Goal: Obtain resource: Download file/media

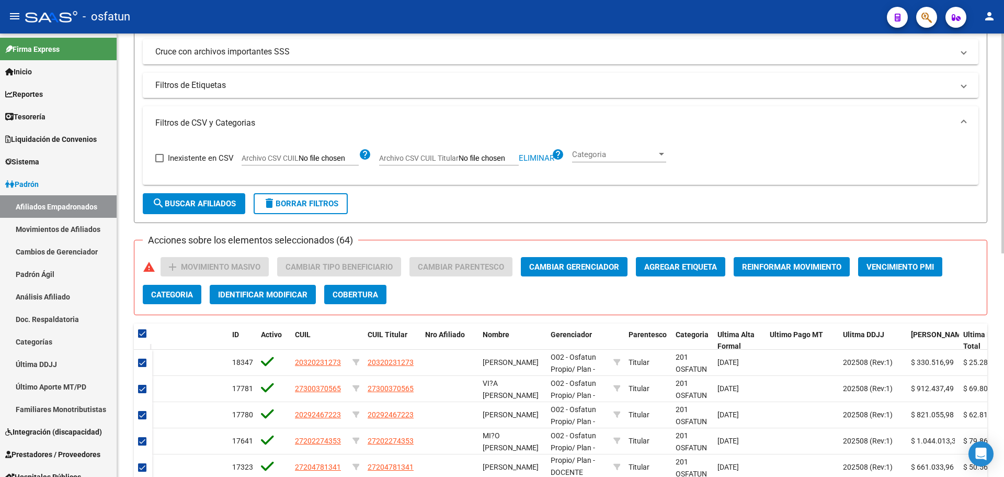
scroll to position [84, 0]
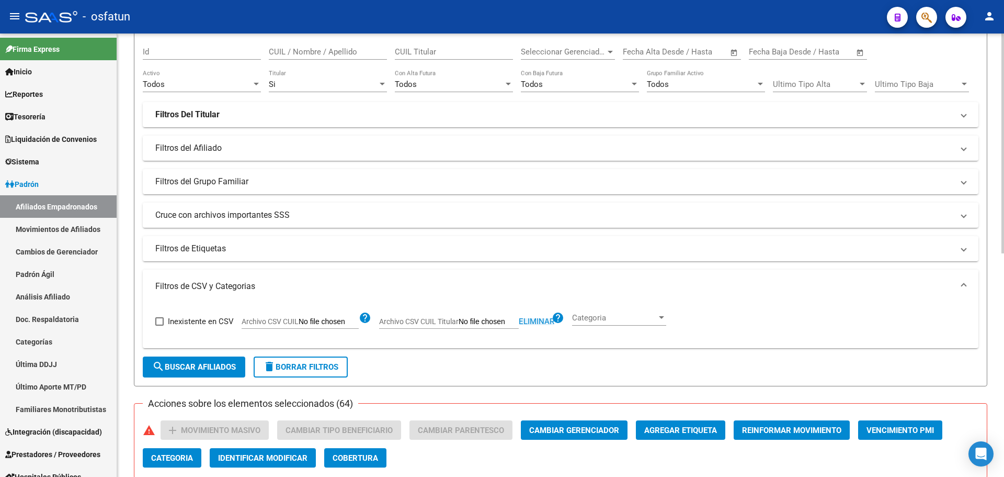
click at [530, 323] on span "Eliminar" at bounding box center [537, 320] width 36 height 9
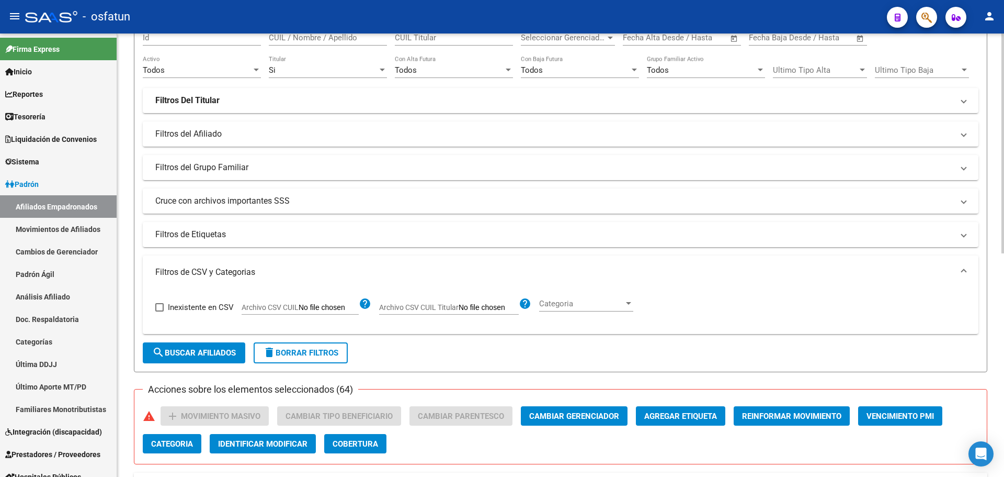
scroll to position [105, 0]
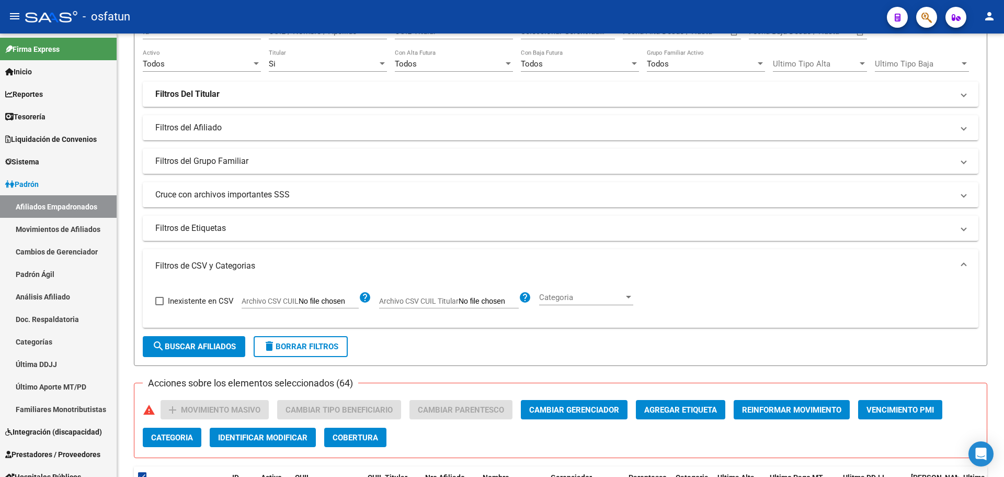
click at [478, 300] on input "Archivo CSV CUIL Titular" at bounding box center [489, 301] width 60 height 9
type input "C:\fakepath\Filtro.csv"
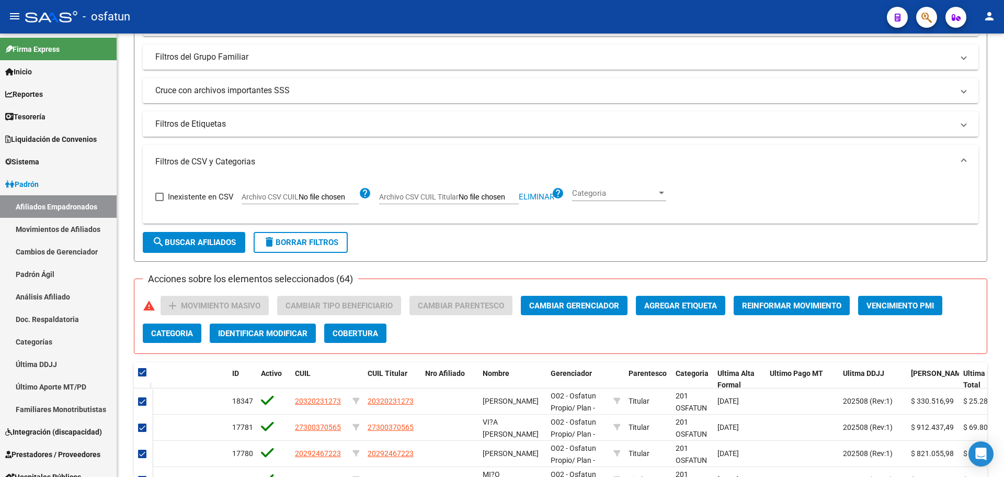
scroll to position [209, 0]
click at [212, 240] on span "search Buscar Afiliados" at bounding box center [194, 241] width 84 height 9
checkbox input "false"
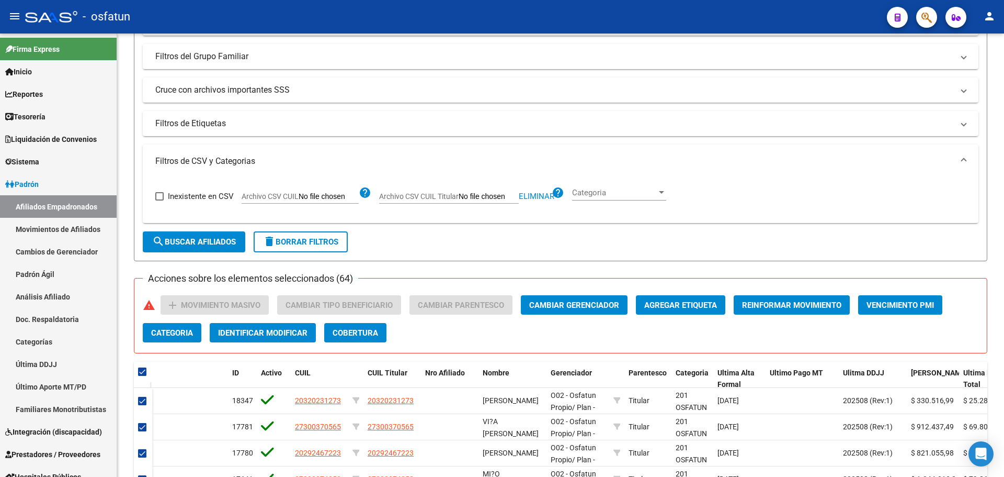
checkbox input "false"
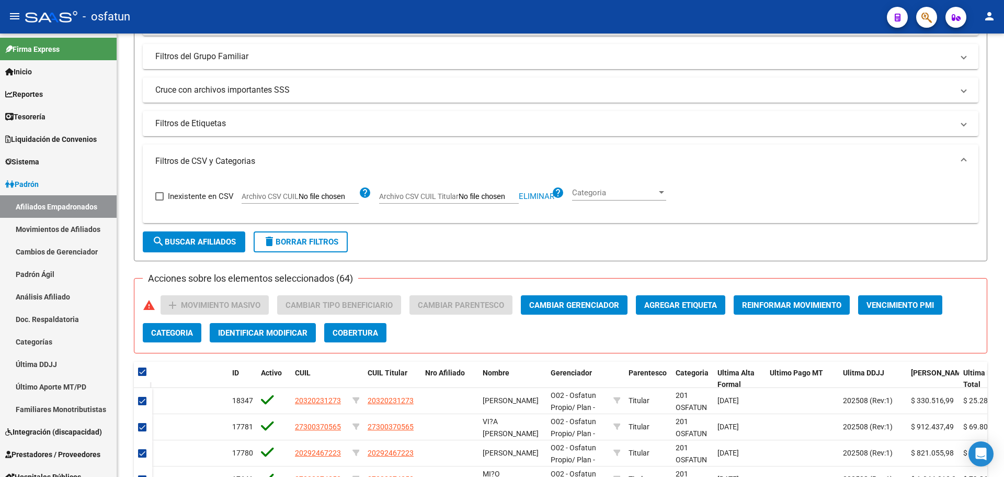
checkbox input "false"
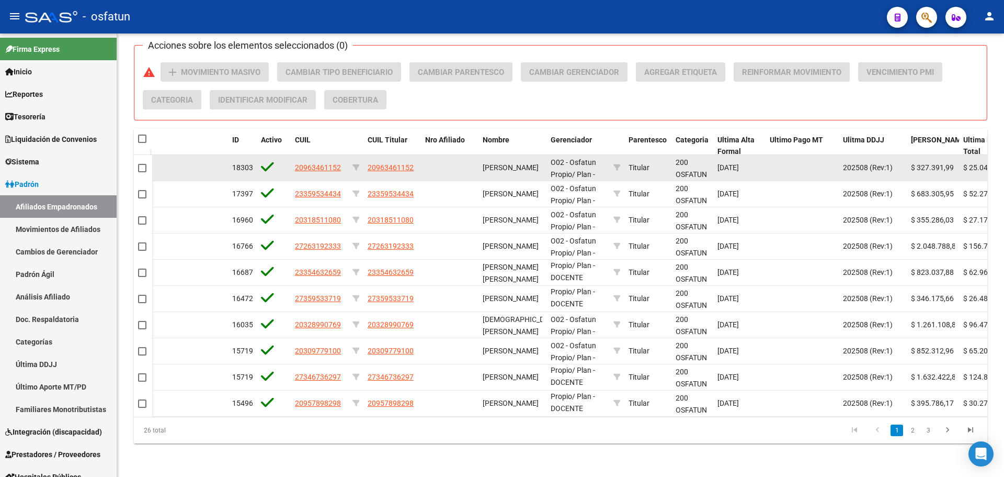
scroll to position [450, 0]
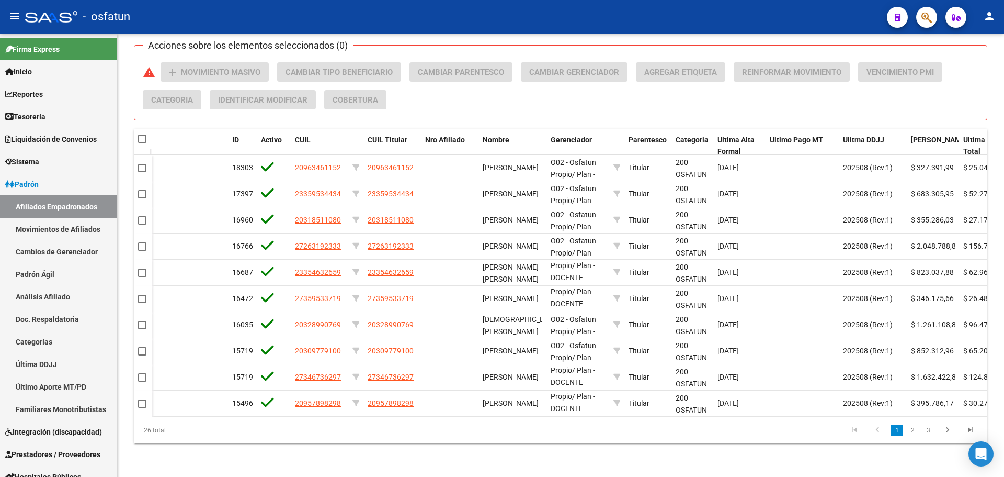
click at [141, 134] on span at bounding box center [142, 138] width 8 height 8
click at [142, 143] on input "checkbox" at bounding box center [142, 143] width 1 height 1
checkbox input "true"
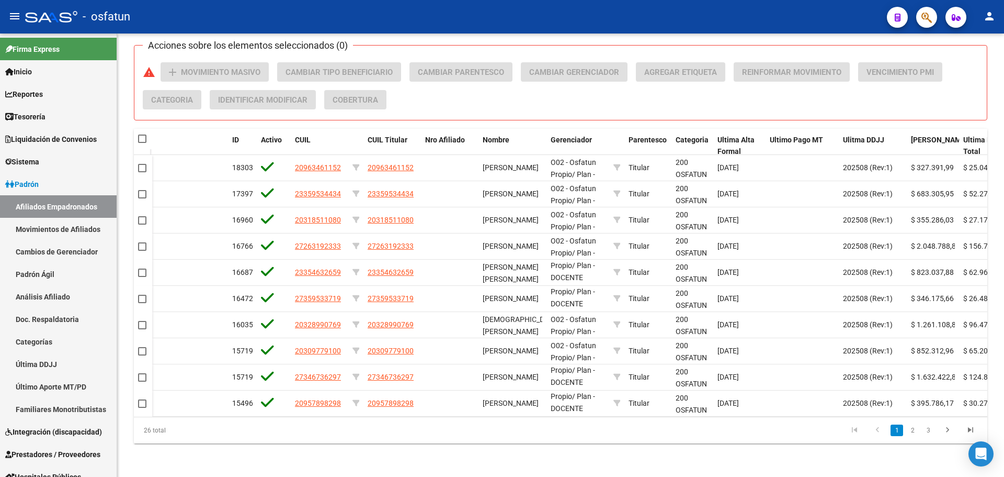
checkbox input "true"
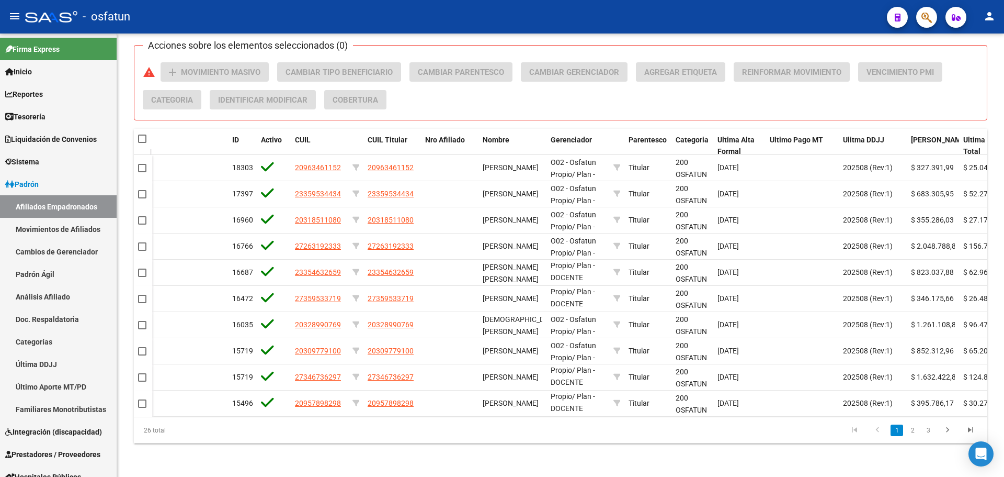
checkbox input "true"
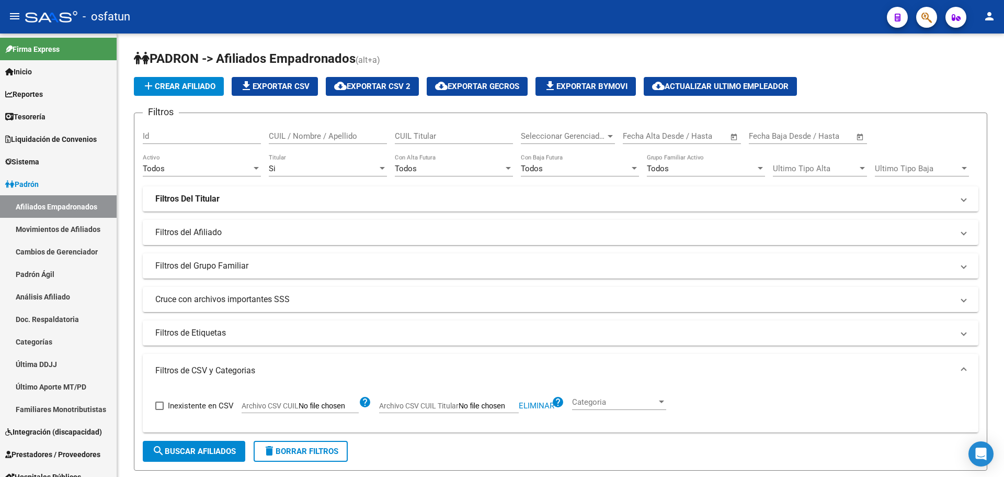
scroll to position [0, 0]
click at [400, 89] on span "cloud_download Exportar CSV 2" at bounding box center [372, 86] width 76 height 9
click at [539, 133] on span "Seleccionar Gerenciador" at bounding box center [563, 135] width 85 height 9
type input "prop"
click at [666, 134] on span "Gerenciador Plan" at bounding box center [665, 135] width 85 height 9
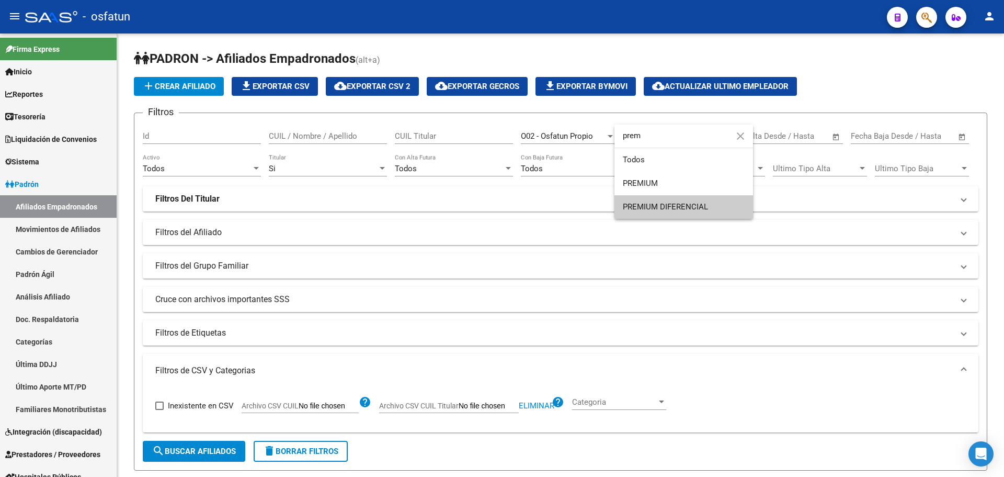
type input "prem"
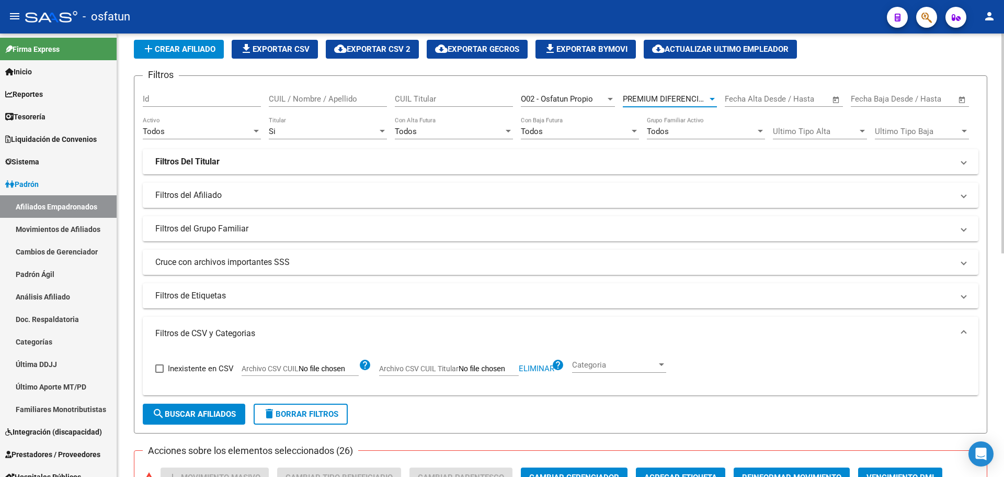
scroll to position [52, 0]
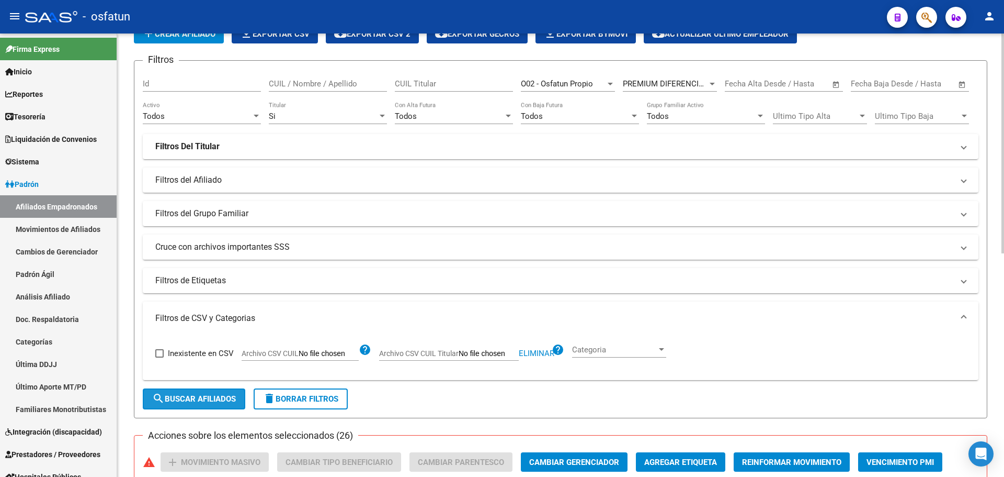
click at [211, 400] on span "search Buscar Afiliados" at bounding box center [194, 398] width 84 height 9
checkbox input "false"
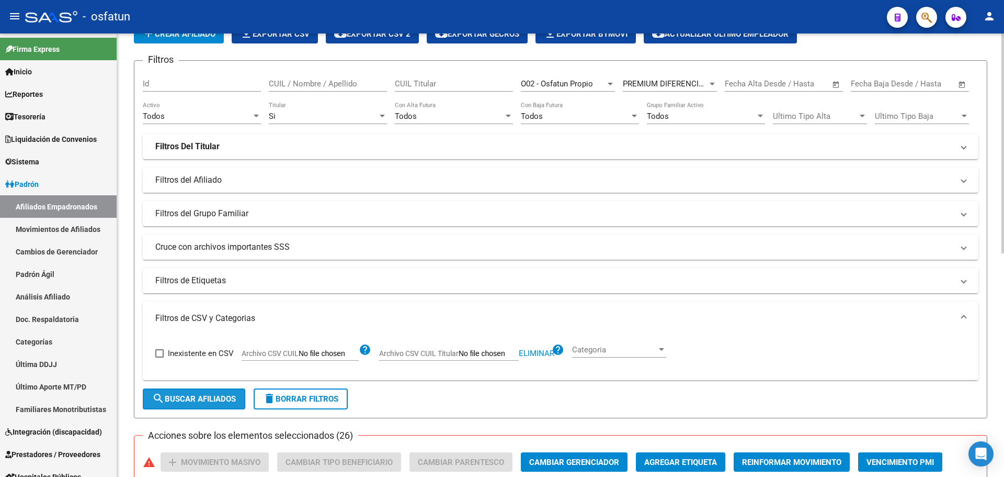
checkbox input "false"
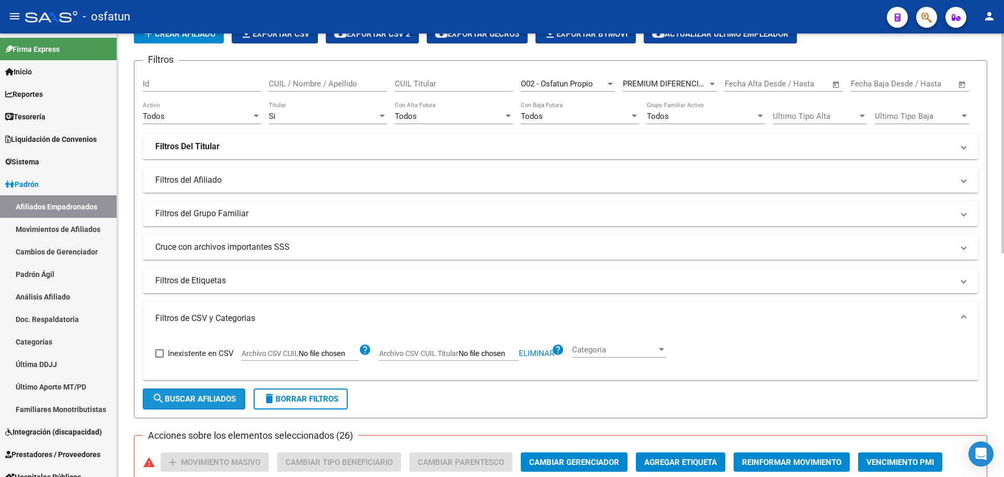
checkbox input "false"
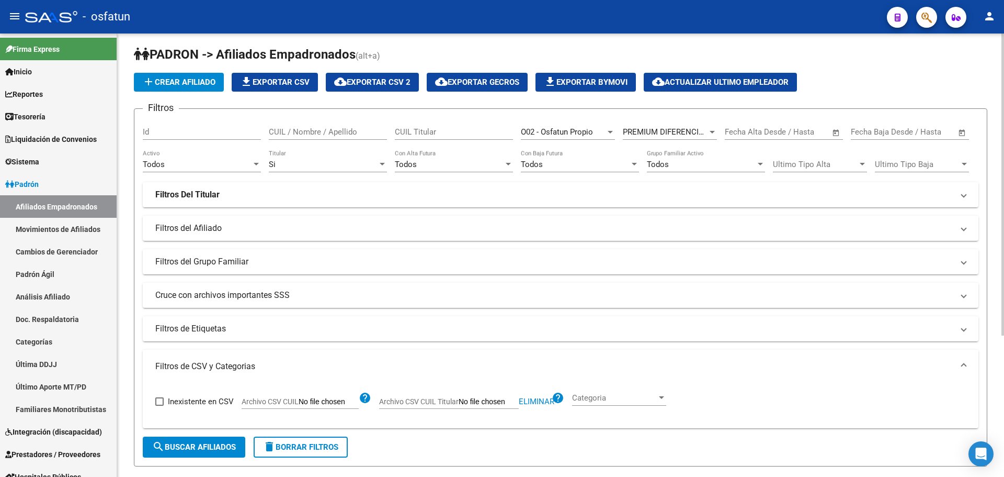
scroll to position [0, 0]
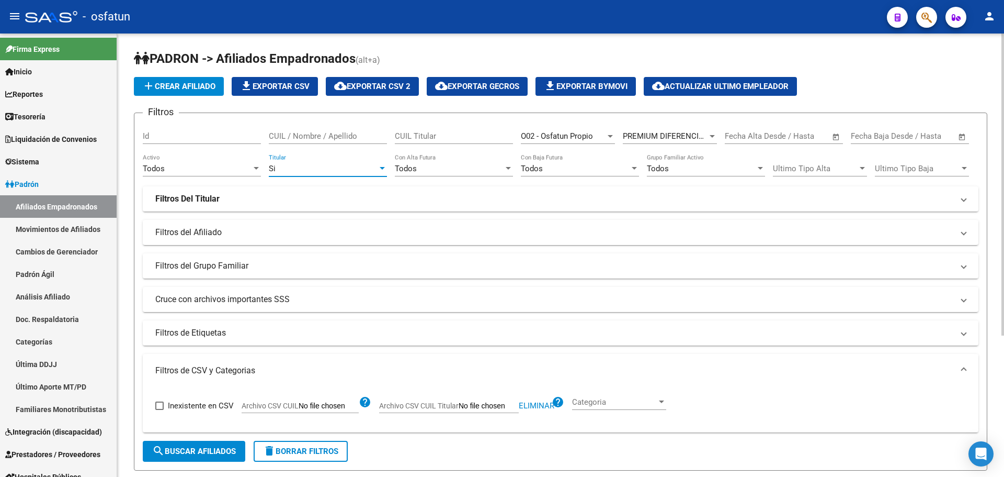
click at [349, 168] on div "Si" at bounding box center [323, 168] width 109 height 9
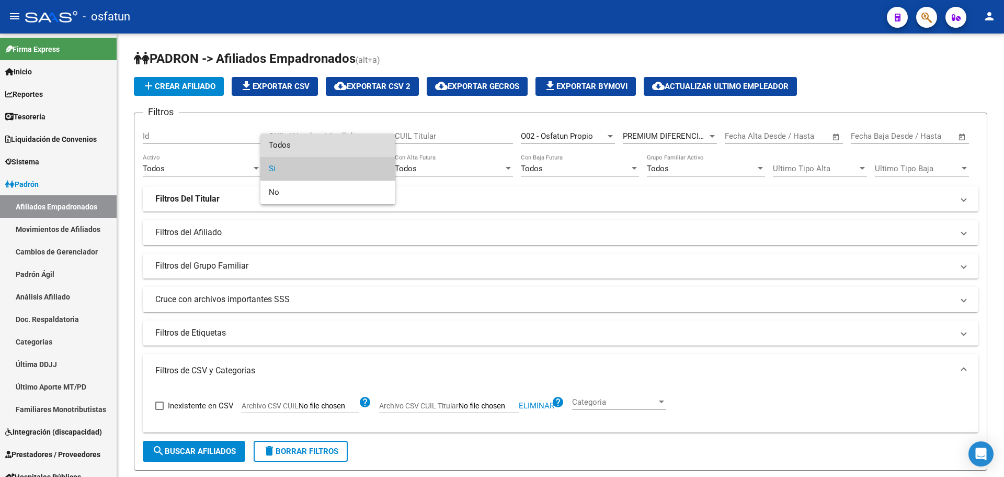
click at [352, 151] on span "Todos" at bounding box center [328, 145] width 118 height 24
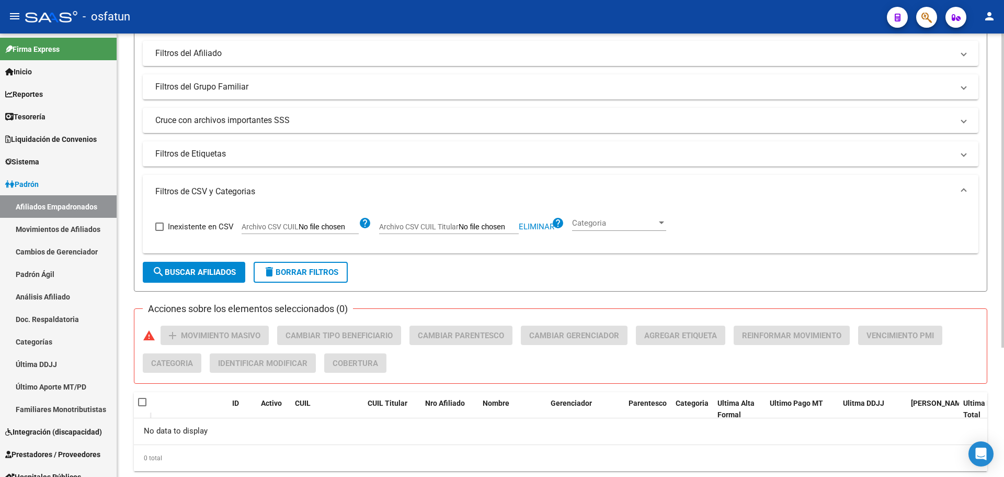
scroll to position [157, 0]
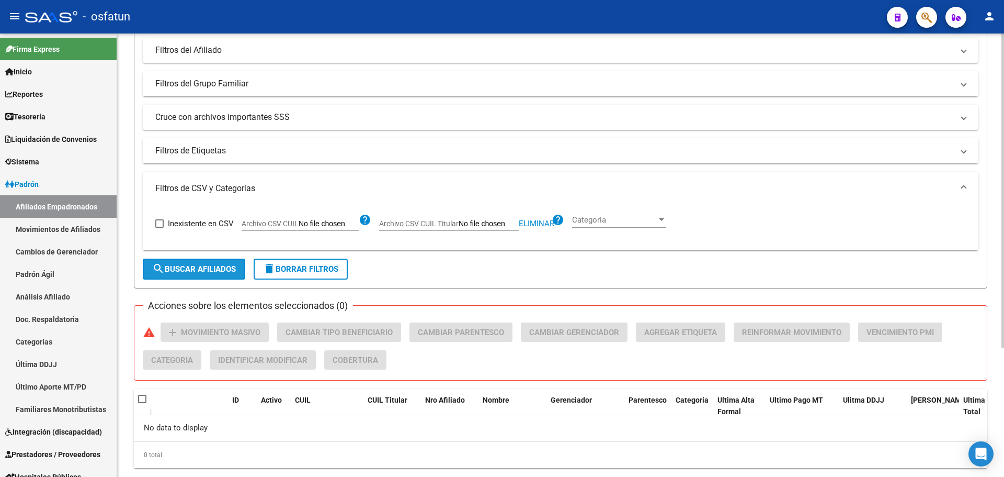
click at [184, 271] on span "search Buscar Afiliados" at bounding box center [194, 268] width 84 height 9
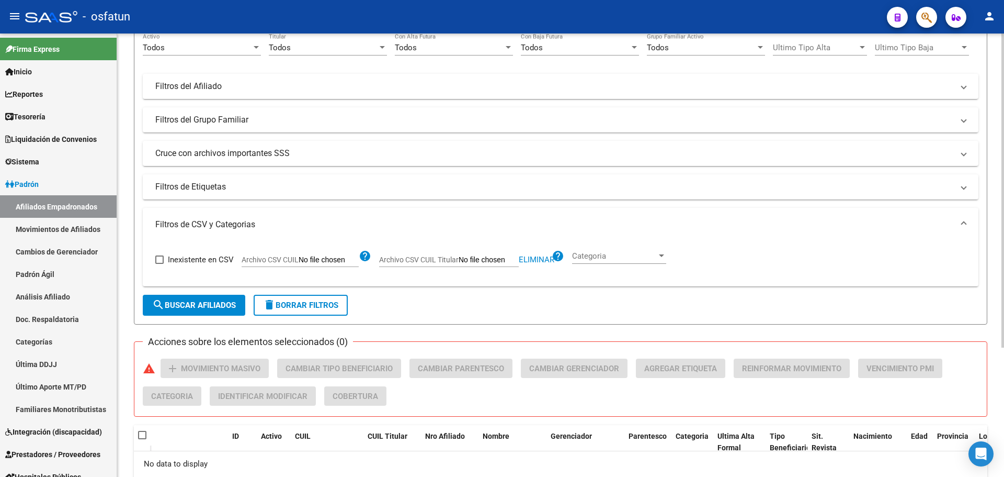
scroll to position [0, 0]
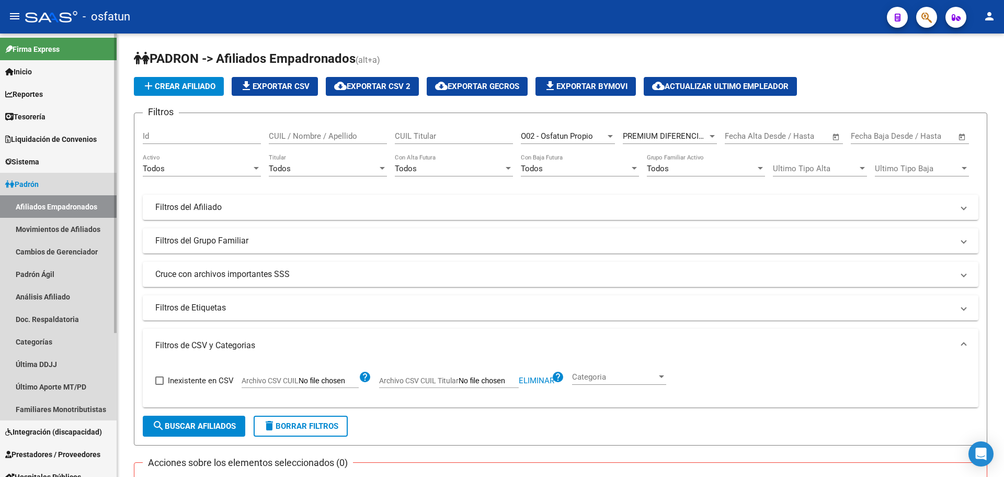
click at [64, 208] on link "Afiliados Empadronados" at bounding box center [58, 206] width 117 height 22
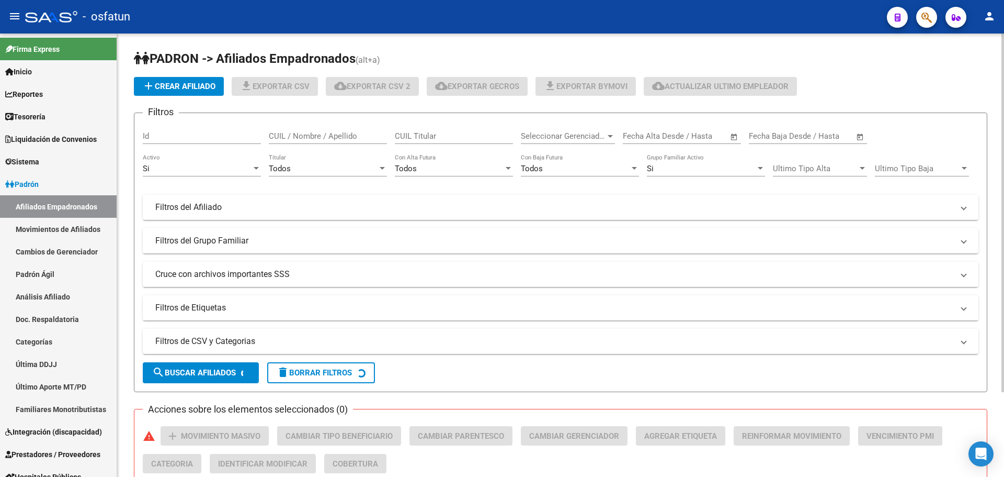
click at [592, 135] on span "Seleccionar Gerenciador" at bounding box center [563, 135] width 85 height 9
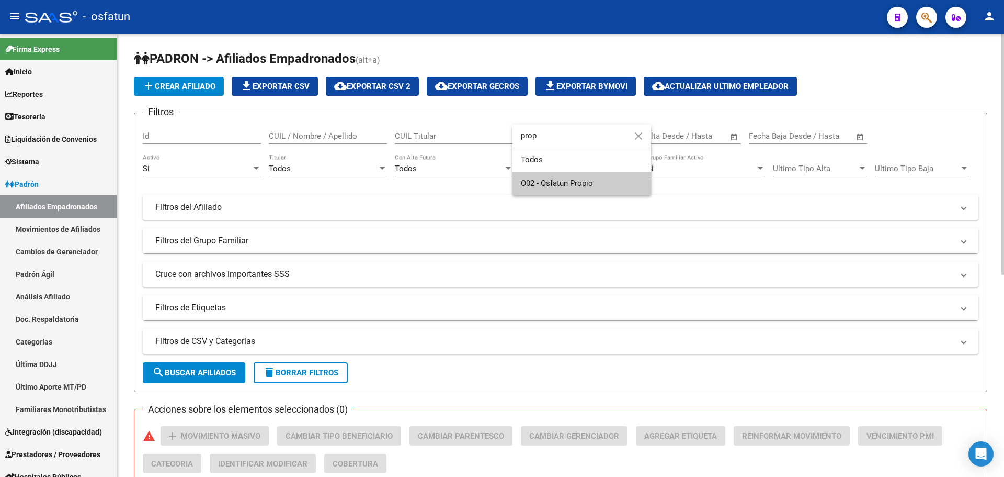
type input "prop"
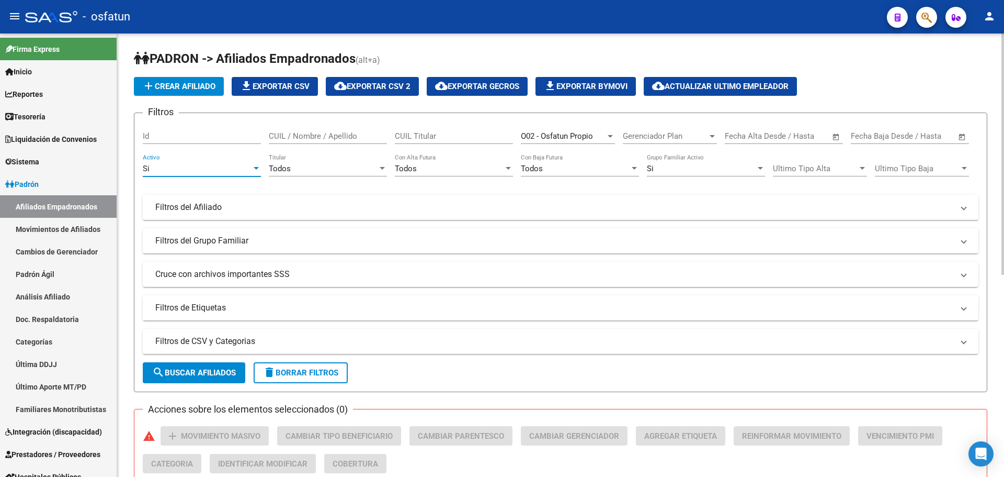
click at [260, 170] on div at bounding box center [256, 168] width 9 height 8
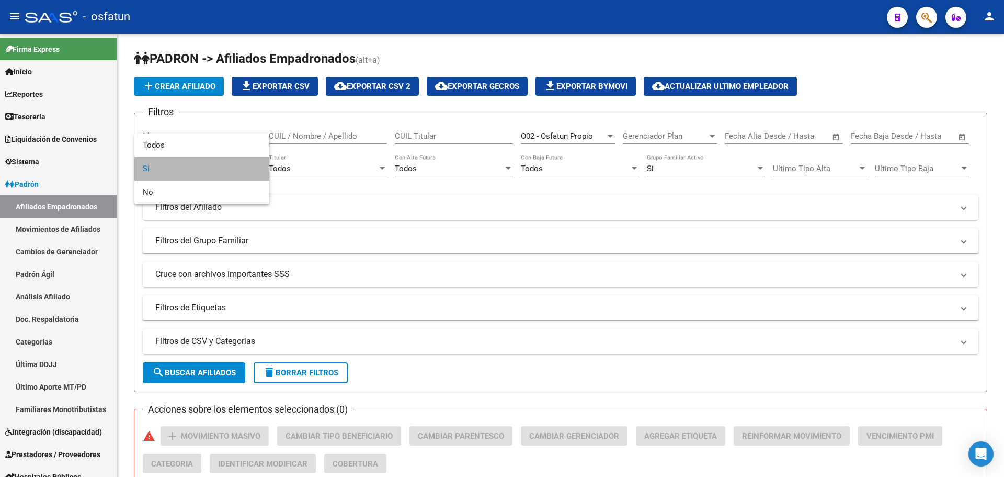
click at [258, 169] on span "Si" at bounding box center [202, 169] width 118 height 24
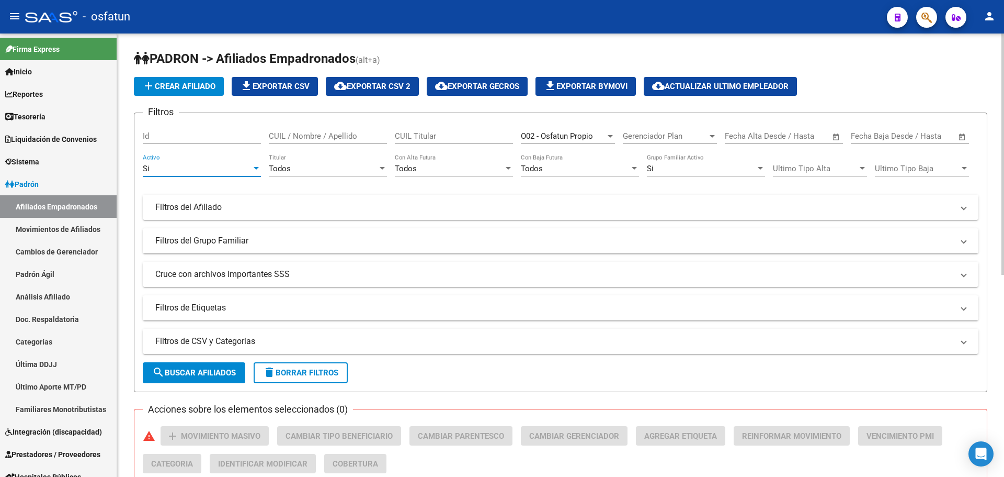
click at [255, 164] on div at bounding box center [256, 168] width 9 height 8
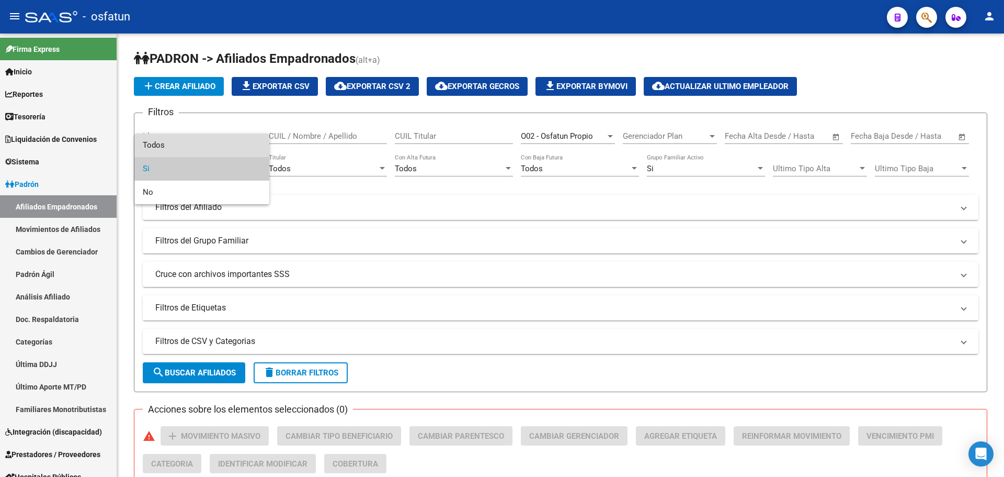
click at [248, 146] on span "Todos" at bounding box center [202, 145] width 118 height 24
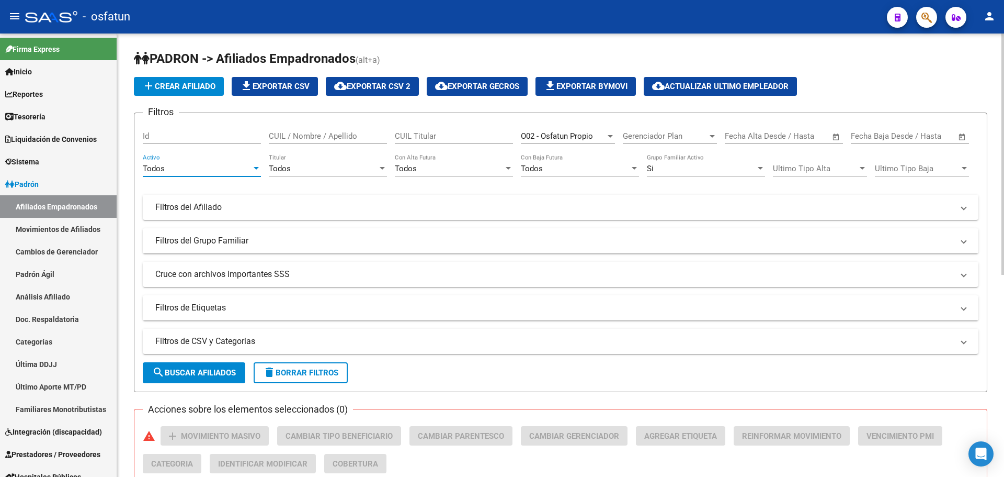
click at [313, 165] on div "Todos" at bounding box center [323, 168] width 109 height 9
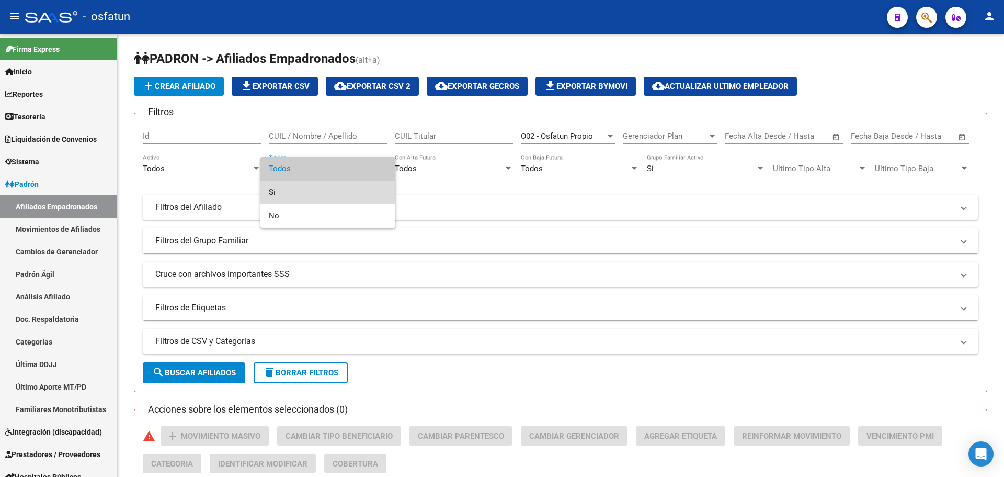
click at [312, 188] on span "Si" at bounding box center [328, 192] width 118 height 24
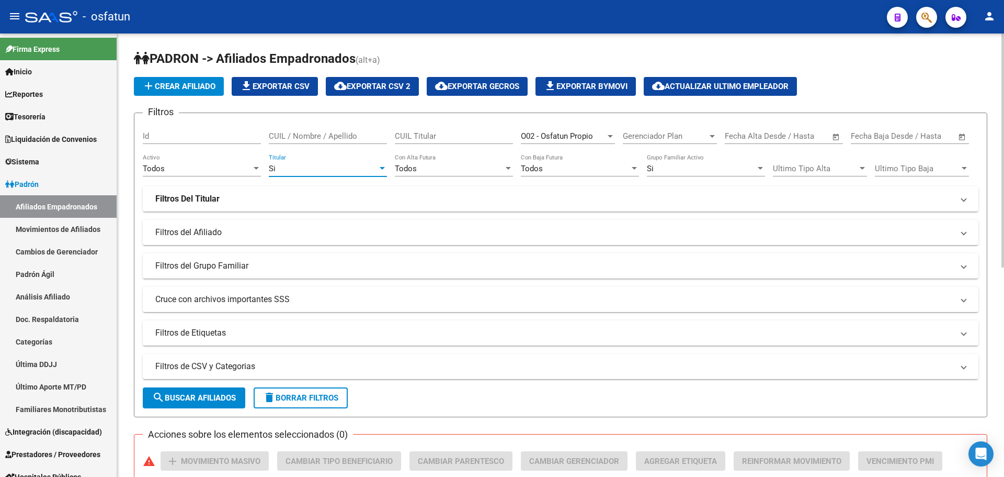
click at [691, 168] on div "Si" at bounding box center [701, 168] width 109 height 9
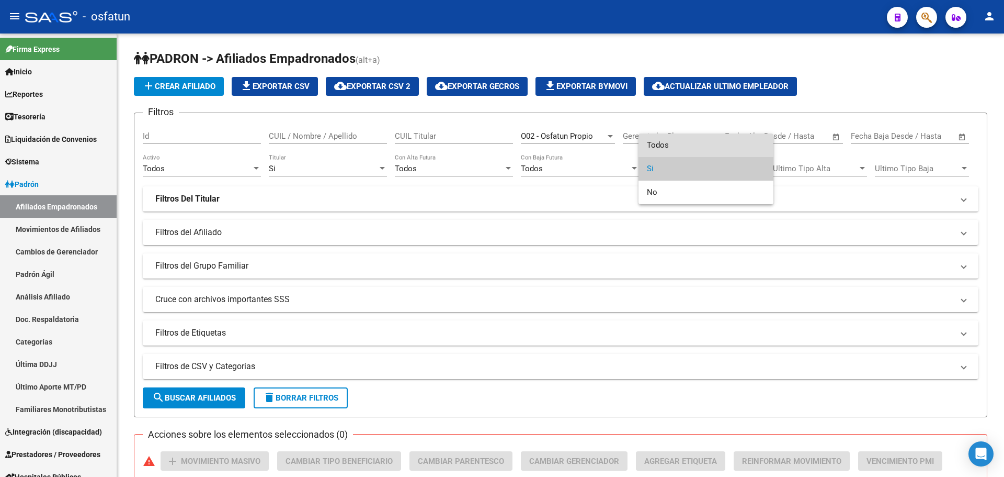
click at [688, 144] on span "Todos" at bounding box center [706, 145] width 118 height 24
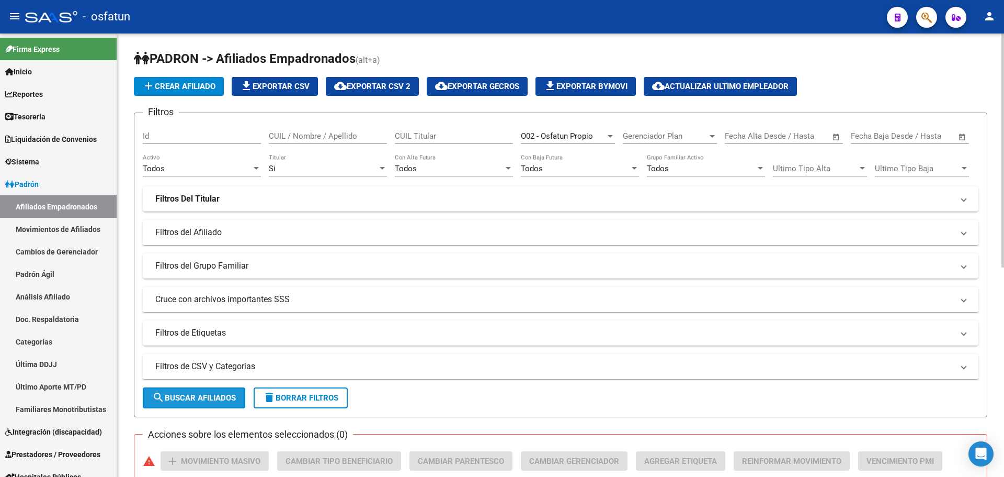
click at [210, 394] on span "search Buscar Afiliados" at bounding box center [194, 397] width 84 height 9
click at [653, 139] on span "Gerenciador Plan" at bounding box center [665, 135] width 85 height 9
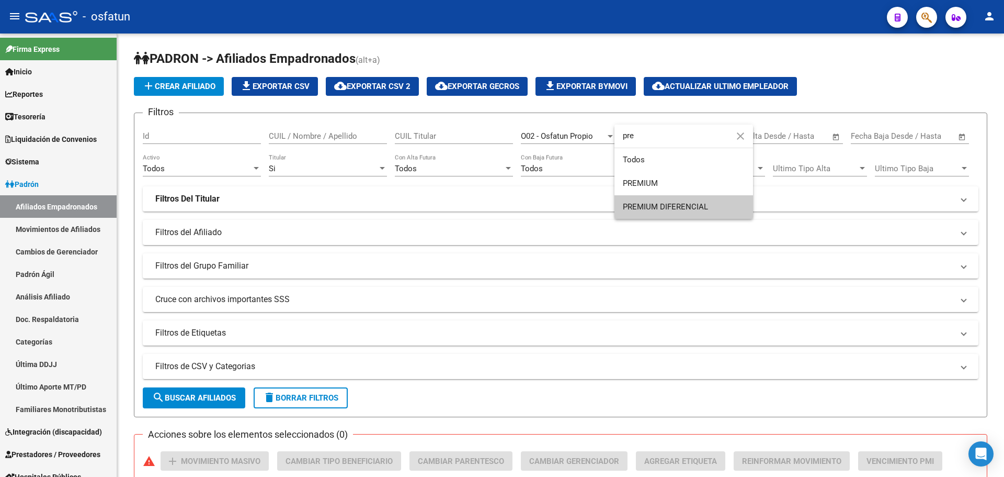
type input "pre"
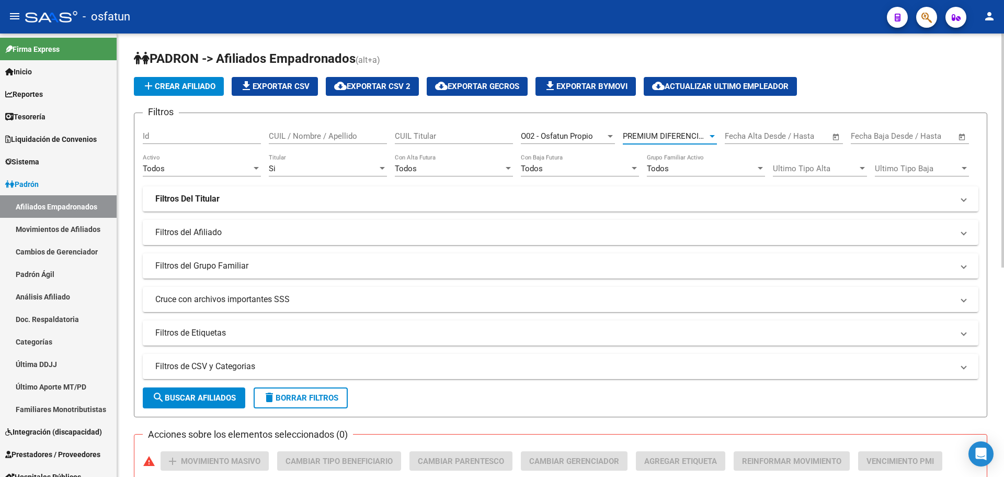
click at [188, 404] on button "search Buscar Afiliados" at bounding box center [194, 397] width 103 height 21
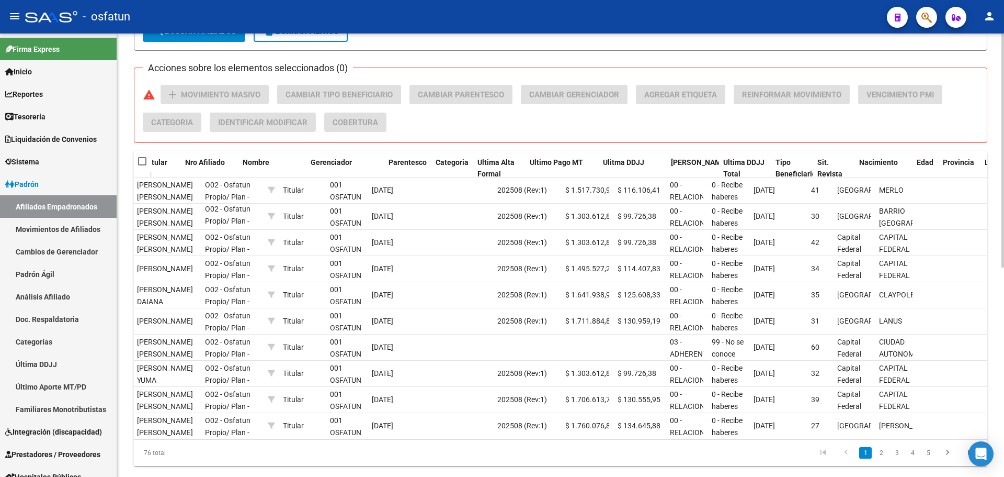
scroll to position [0, 295]
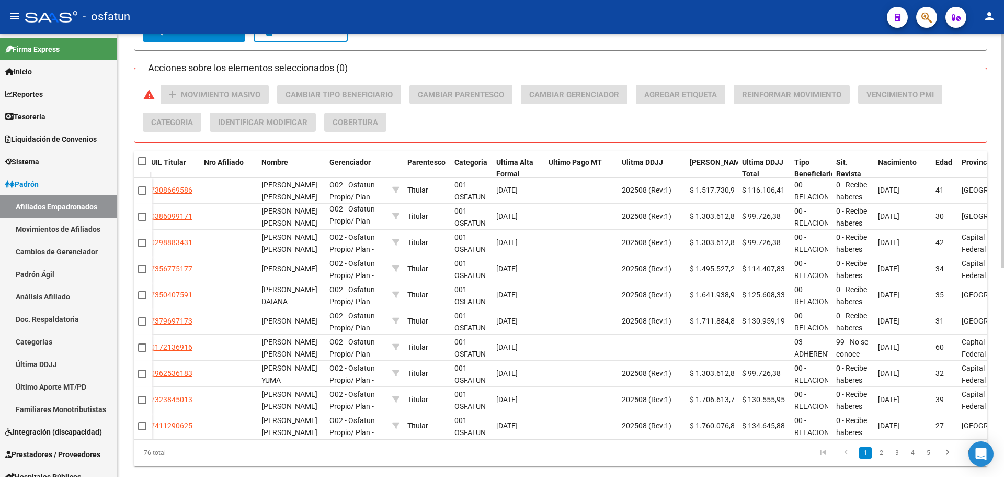
click at [145, 161] on span at bounding box center [142, 161] width 8 height 8
click at [142, 165] on input "checkbox" at bounding box center [142, 165] width 1 height 1
checkbox input "true"
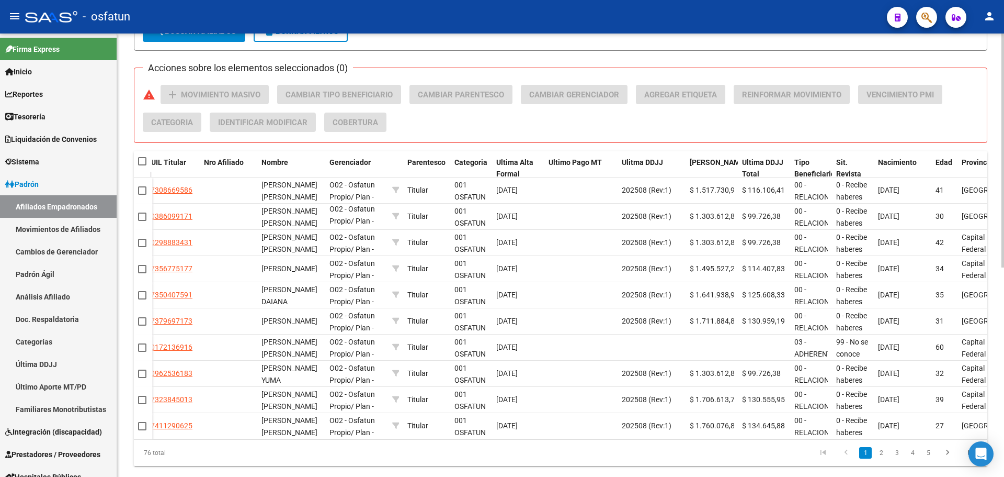
checkbox input "true"
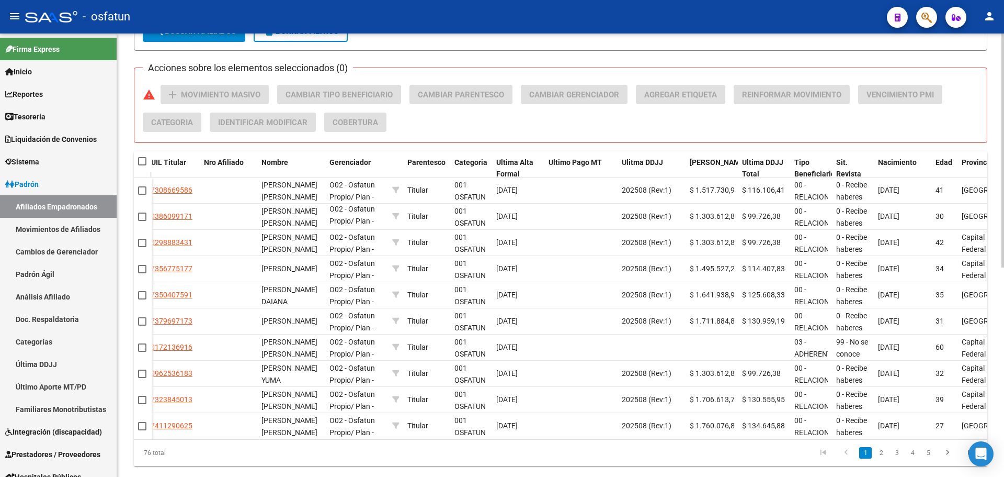
checkbox input "true"
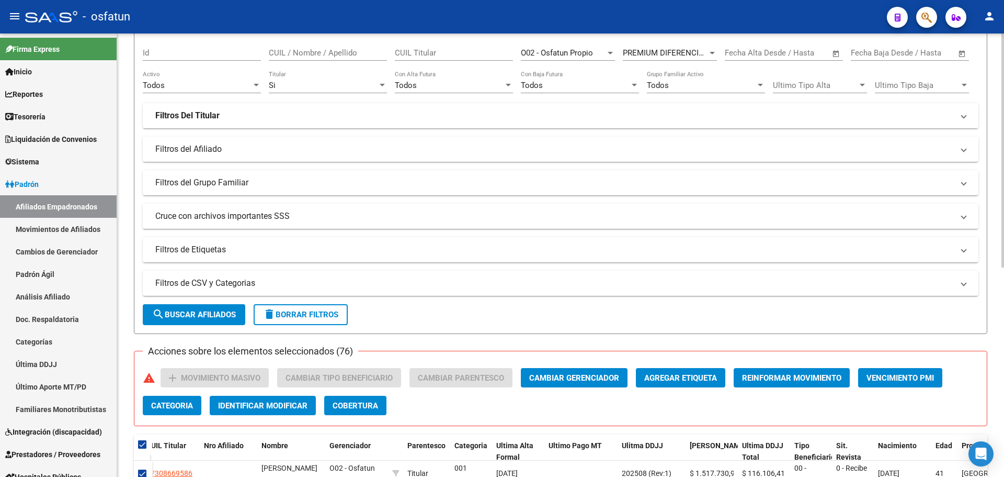
scroll to position [0, 0]
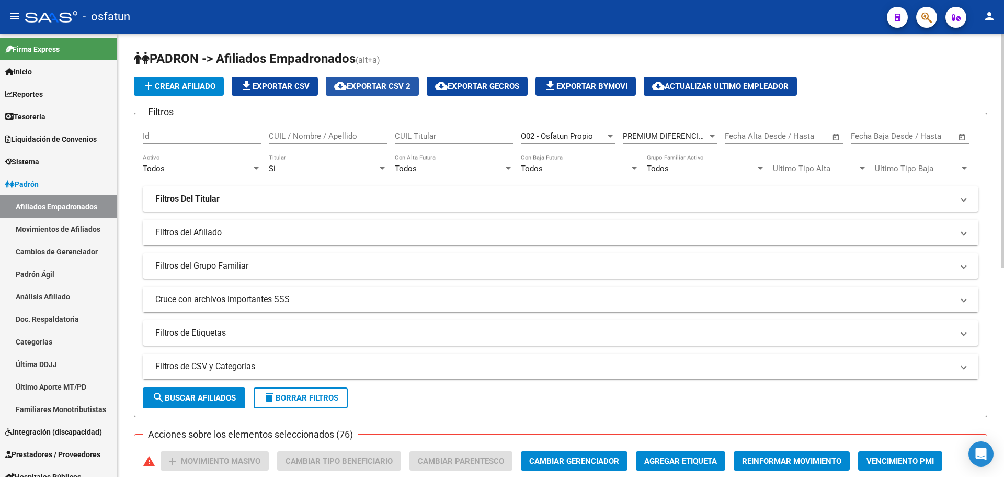
click at [401, 87] on span "cloud_download Exportar CSV 2" at bounding box center [372, 86] width 76 height 9
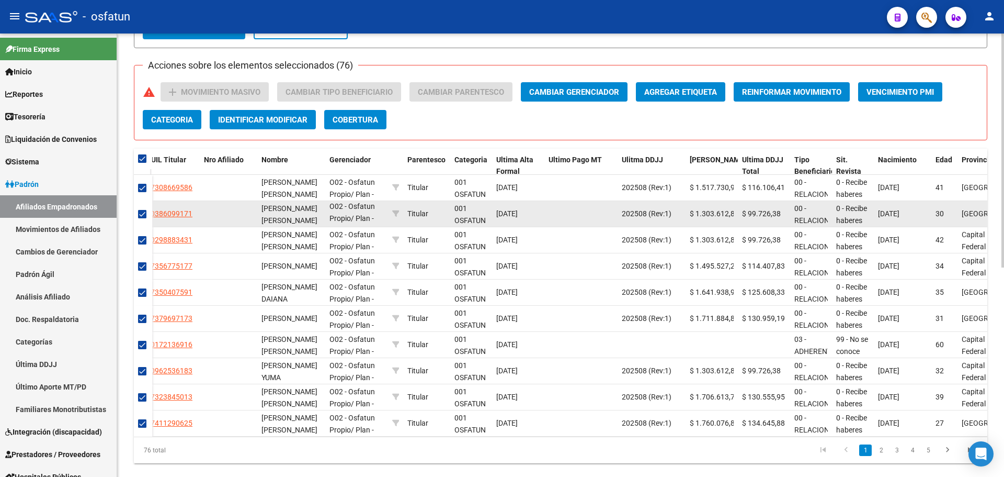
scroll to position [396, 0]
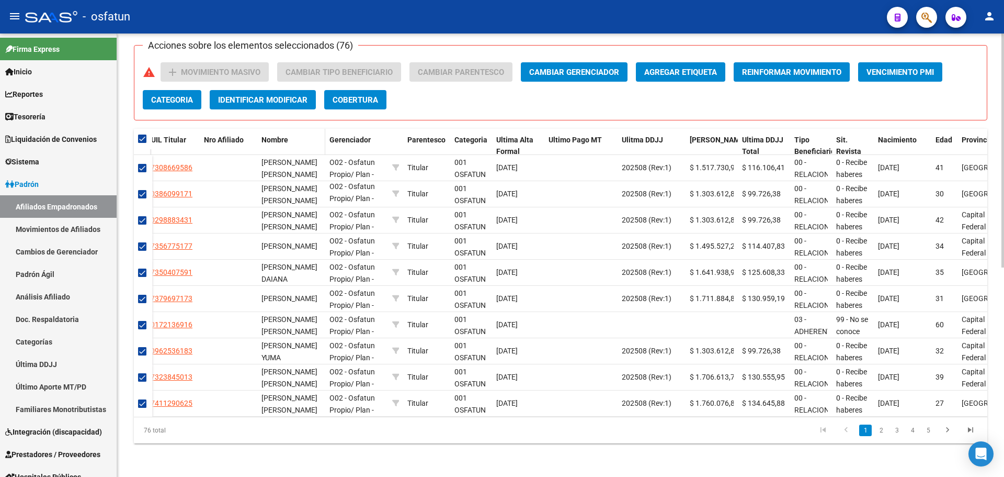
click at [279, 137] on div "Nombre" at bounding box center [292, 140] width 60 height 12
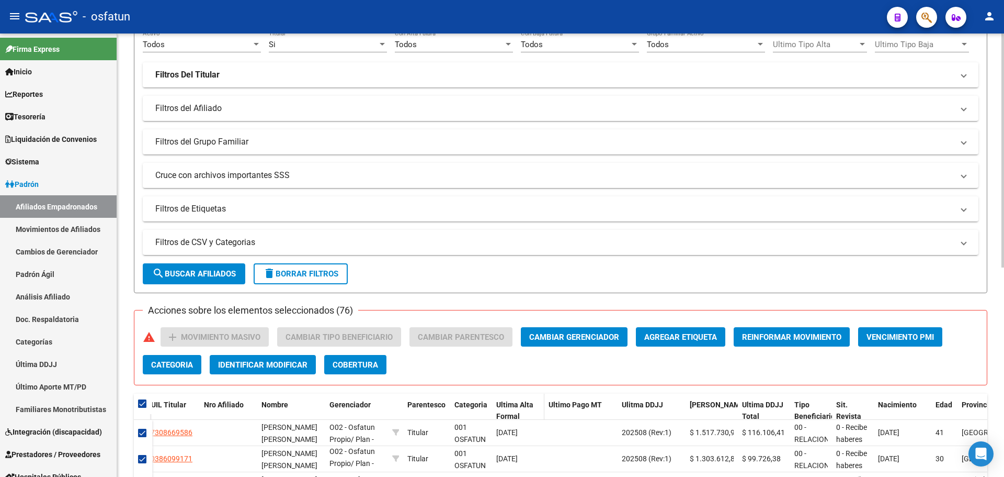
scroll to position [0, 0]
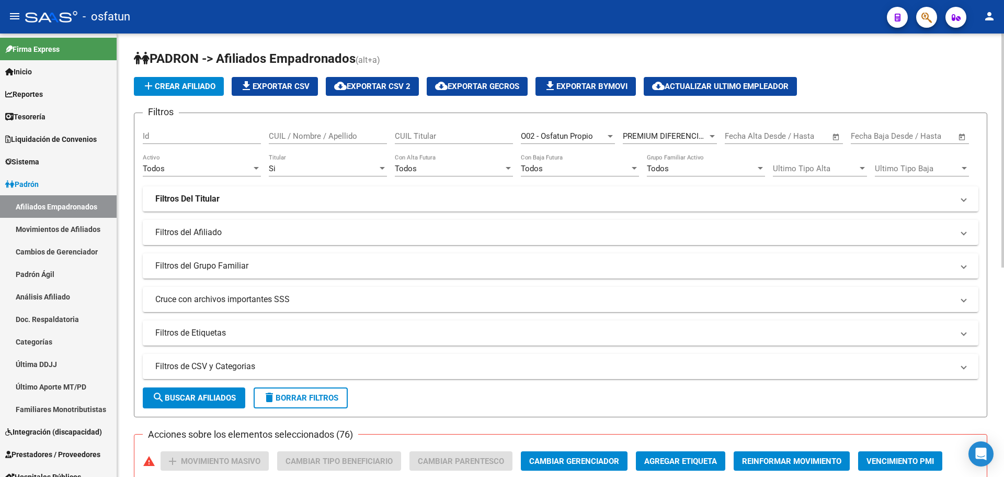
click at [967, 81] on div "add Crear Afiliado file_download Exportar CSV cloud_download Exportar CSV 2 clo…" at bounding box center [561, 86] width 854 height 19
click at [384, 82] on span "cloud_download Exportar CSV 2" at bounding box center [372, 86] width 76 height 9
